Goal: Complete application form: Complete application form

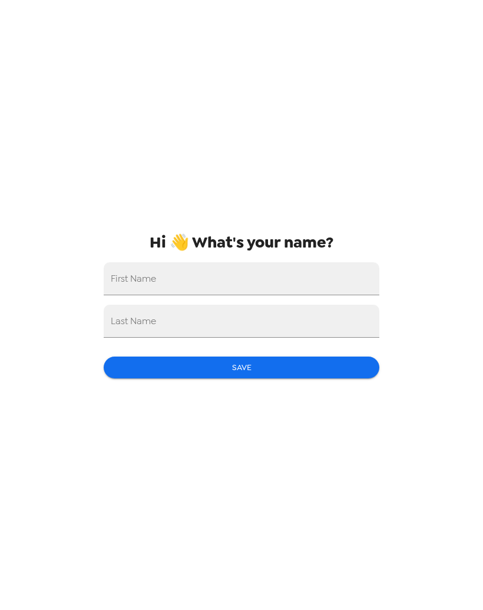
click at [328, 283] on input "First Name" at bounding box center [242, 278] width 276 height 33
type input "[PERSON_NAME]"
click at [264, 338] on input "Last Name" at bounding box center [242, 321] width 276 height 33
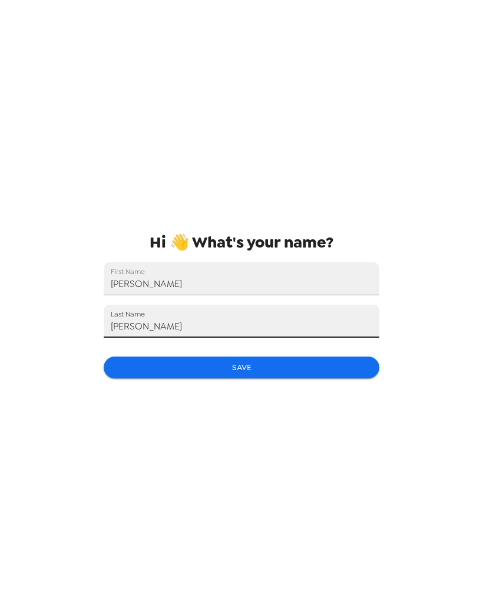
type input "[PERSON_NAME]"
click at [257, 365] on button "Save" at bounding box center [242, 368] width 276 height 22
